Goal: Find specific page/section: Find specific page/section

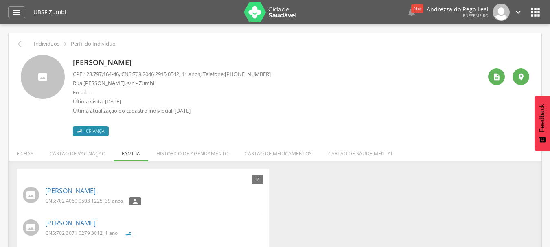
click at [517, 12] on icon "" at bounding box center [517, 12] width 9 height 9
click at [470, 46] on link "Sair" at bounding box center [490, 47] width 64 height 10
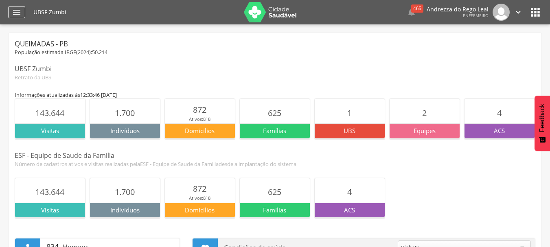
click at [13, 11] on icon "" at bounding box center [17, 12] width 10 height 10
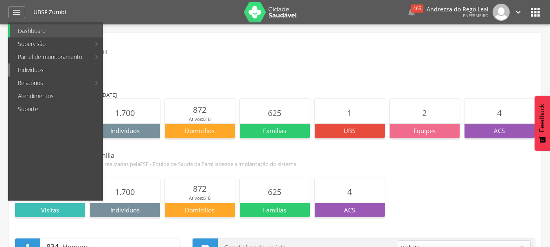
click at [29, 69] on link "Indivíduos" at bounding box center [56, 69] width 93 height 13
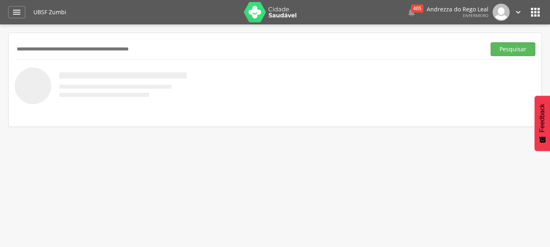
click at [16, 50] on input "text" at bounding box center [248, 49] width 467 height 14
paste input "**********"
type input "**********"
click at [507, 51] on button "Pesquisar" at bounding box center [512, 49] width 45 height 14
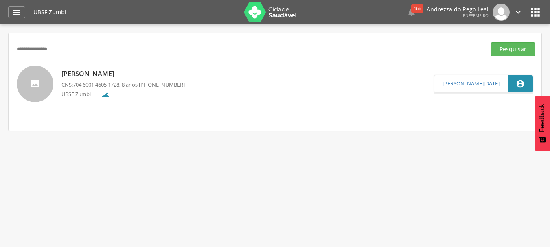
click at [123, 81] on div "Layssa Gabrielly da Silva CNS: 704 6001 4605 1728 , 8 anos, (83) 99187-9003 UBS…" at bounding box center [122, 84] width 123 height 34
type input "**********"
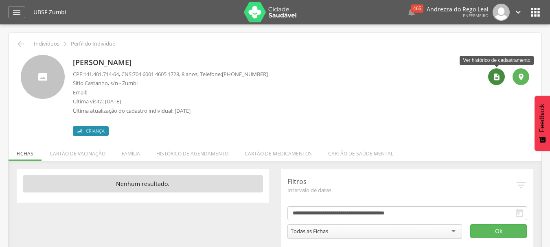
click at [497, 76] on icon "" at bounding box center [496, 77] width 8 height 8
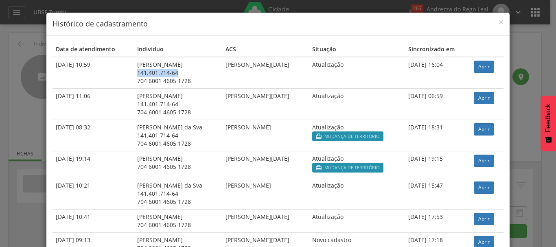
drag, startPoint x: 127, startPoint y: 72, endPoint x: 168, endPoint y: 74, distance: 40.7
click at [168, 74] on div "141.401.714-64" at bounding box center [178, 73] width 82 height 8
copy div "141.401.714-64"
click at [498, 23] on span "×" at bounding box center [500, 21] width 5 height 11
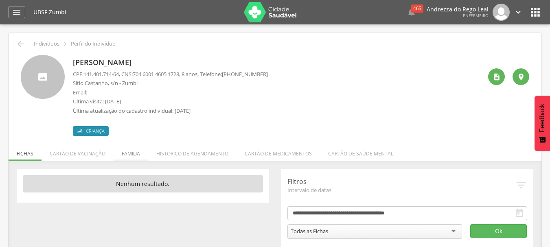
click at [130, 152] on li "Família" at bounding box center [131, 151] width 35 height 19
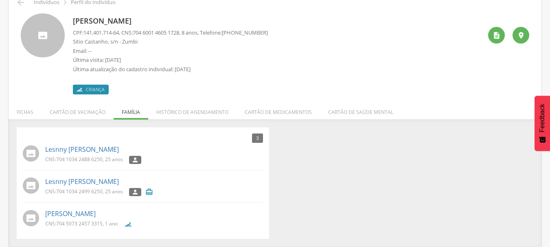
scroll to position [42, 0]
click at [87, 214] on link "Ayla Lavinia da Silva" at bounding box center [70, 213] width 50 height 9
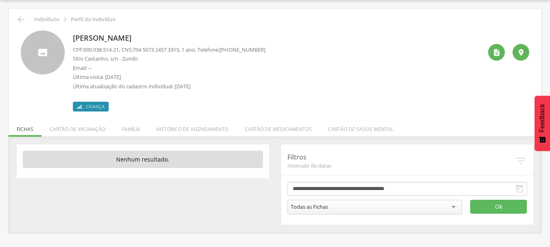
drag, startPoint x: 73, startPoint y: 37, endPoint x: 156, endPoint y: 41, distance: 82.7
click at [156, 41] on p "Ayla Lavinia da Silva" at bounding box center [169, 38] width 192 height 11
copy p "Ayla Lavinia da Silva"
